Goal: Find specific page/section: Find specific page/section

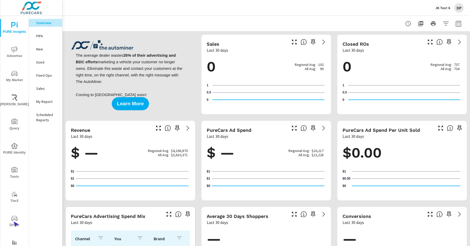
click at [13, 221] on span "Driver" at bounding box center [14, 221] width 25 height 13
